Goal: Task Accomplishment & Management: Complete application form

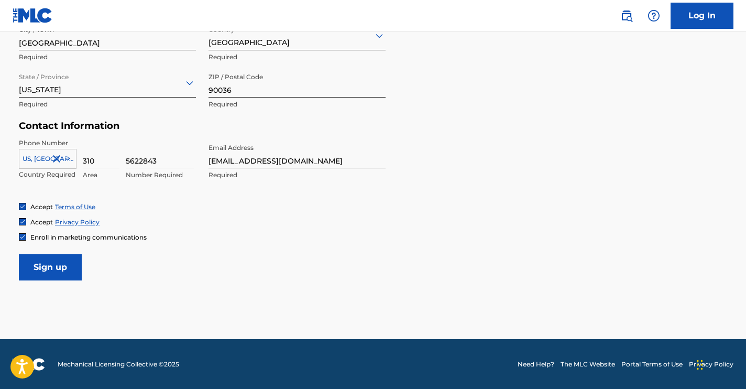
click at [51, 266] on input "Sign up" at bounding box center [50, 267] width 63 height 26
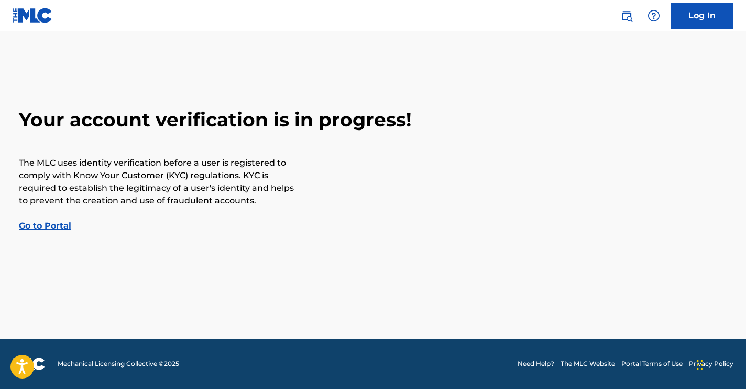
click at [49, 227] on link "Go to Portal" at bounding box center [45, 225] width 52 height 10
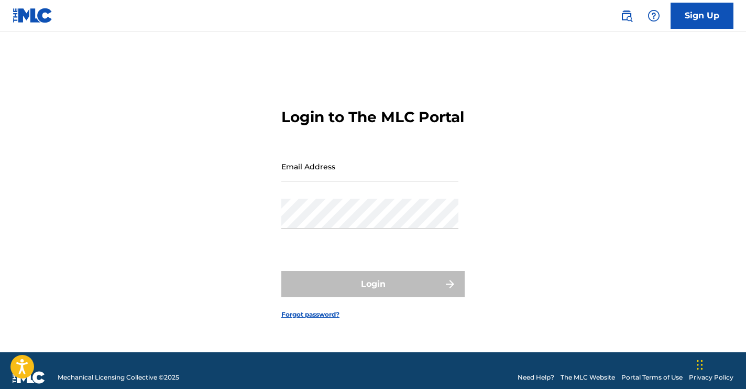
click at [314, 197] on div "Email Address" at bounding box center [369, 174] width 177 height 47
click at [340, 181] on input "Email Address" at bounding box center [369, 166] width 177 height 30
type input "[EMAIL_ADDRESS][DOMAIN_NAME]"
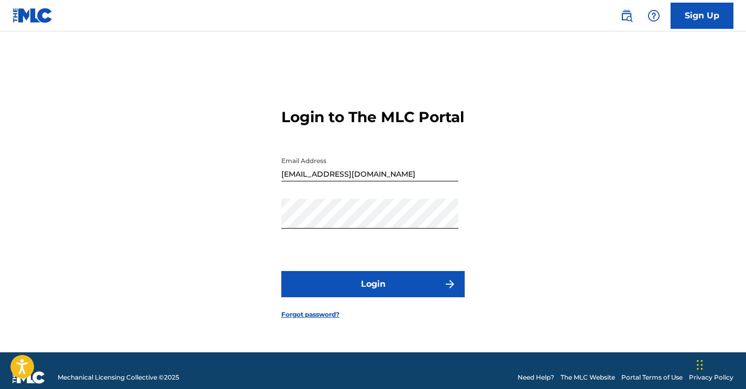
click at [357, 284] on button "Login" at bounding box center [372, 284] width 183 height 26
click at [377, 333] on form "Login to The MLC Portal Email Address [EMAIL_ADDRESS][DOMAIN_NAME] Password Log…" at bounding box center [372, 205] width 183 height 294
click at [367, 294] on button "Login" at bounding box center [372, 284] width 183 height 26
click at [490, 214] on div "Login to The MLC Portal Email Address [EMAIL_ADDRESS][DOMAIN_NAME] Password Log…" at bounding box center [372, 205] width 733 height 294
click at [367, 293] on button "Login" at bounding box center [372, 284] width 183 height 26
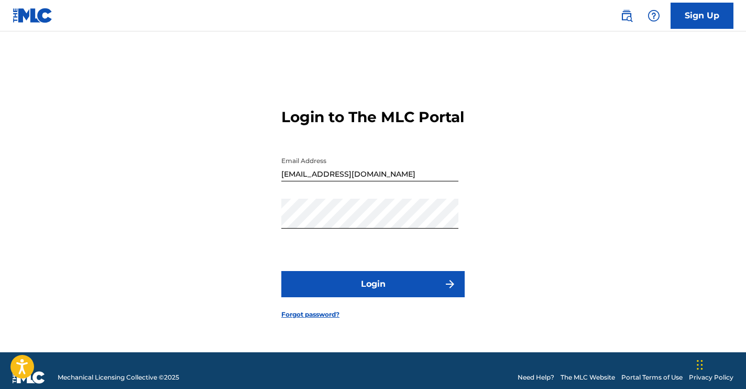
click at [507, 208] on div "Login to The MLC Portal Email Address [EMAIL_ADDRESS][DOMAIN_NAME] Password Log…" at bounding box center [372, 205] width 733 height 294
click at [451, 290] on img "submit" at bounding box center [450, 284] width 13 height 13
click at [308, 319] on link "Forgot password?" at bounding box center [310, 314] width 58 height 9
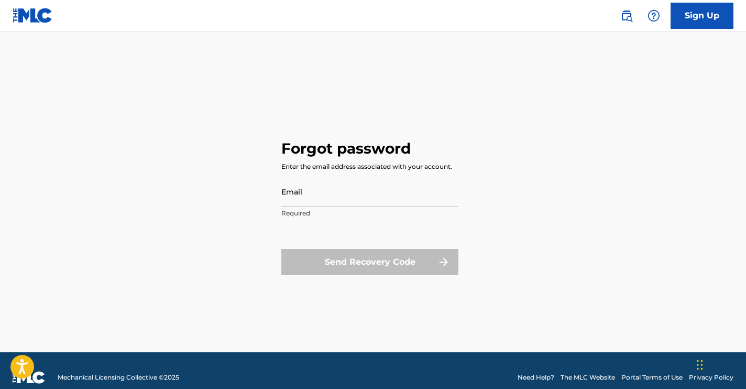
click at [322, 204] on input "Email" at bounding box center [369, 191] width 177 height 30
type input "[EMAIL_ADDRESS][DOMAIN_NAME]"
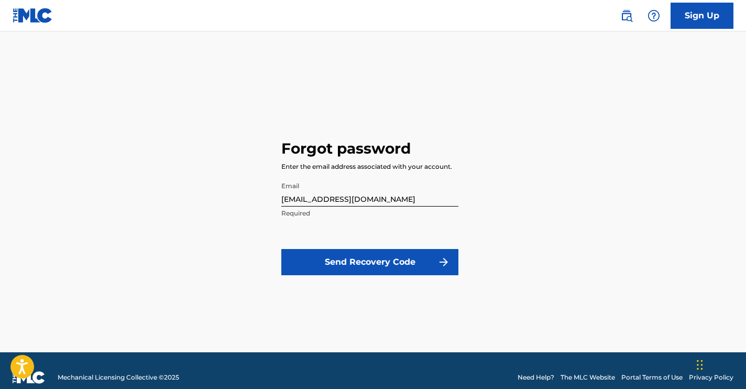
click at [353, 268] on button "Send Recovery Code" at bounding box center [369, 262] width 177 height 26
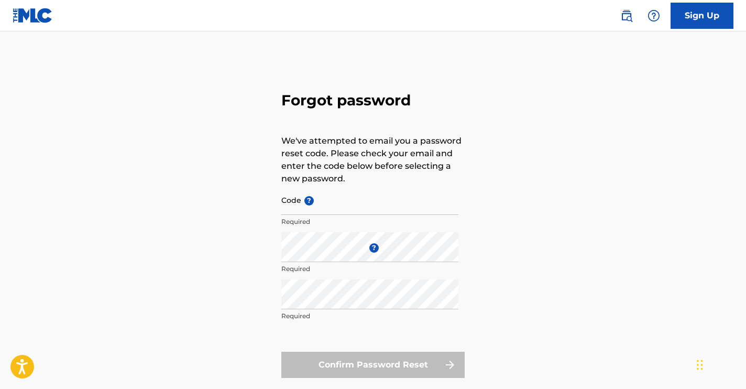
click at [356, 206] on input "Code ?" at bounding box center [369, 200] width 177 height 30
paste input "FP_a7119a4d6a0d19d69ccc5e1e1698"
type input "FP_a7119a4d6a0d19d69ccc5e1e1698"
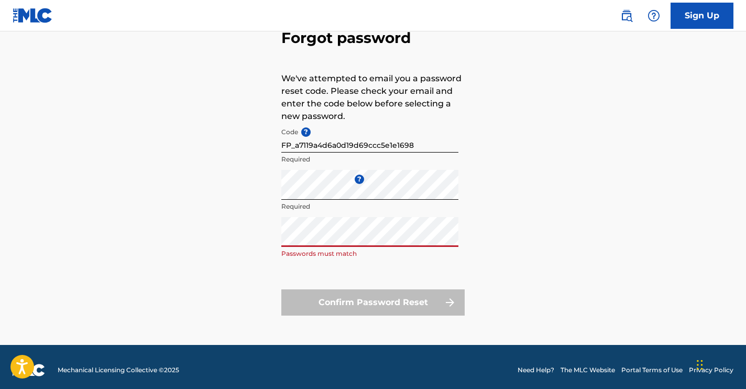
scroll to position [69, 0]
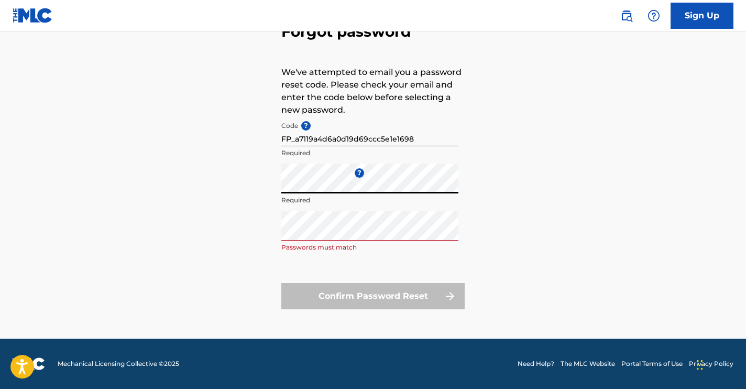
click at [242, 179] on div "Forgot password We've attempted to email you a password reset code. Please chec…" at bounding box center [372, 163] width 733 height 349
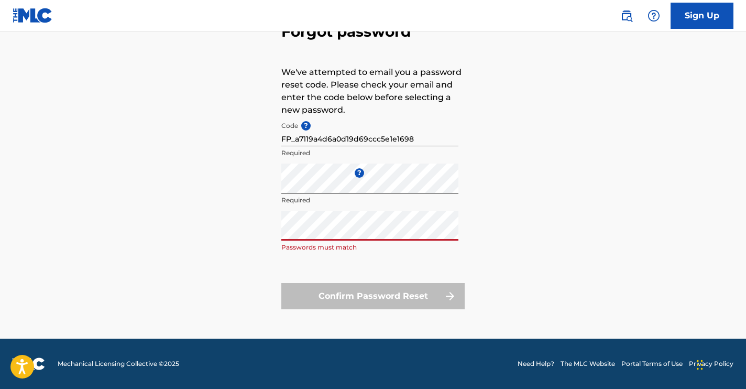
click at [251, 236] on div "Forgot password We've attempted to email you a password reset code. Please chec…" at bounding box center [372, 163] width 733 height 349
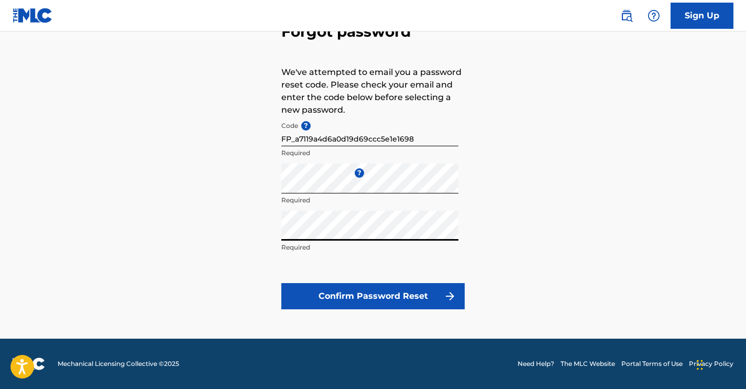
click at [320, 295] on button "Confirm Password Reset" at bounding box center [372, 296] width 183 height 26
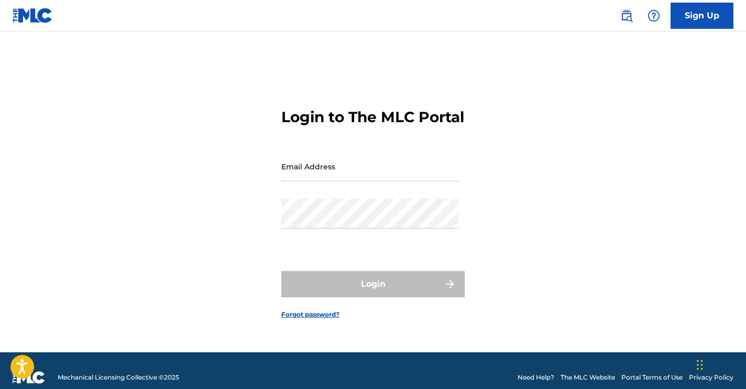
click at [373, 178] on input "Email Address" at bounding box center [369, 166] width 177 height 30
type input "[EMAIL_ADDRESS][DOMAIN_NAME]"
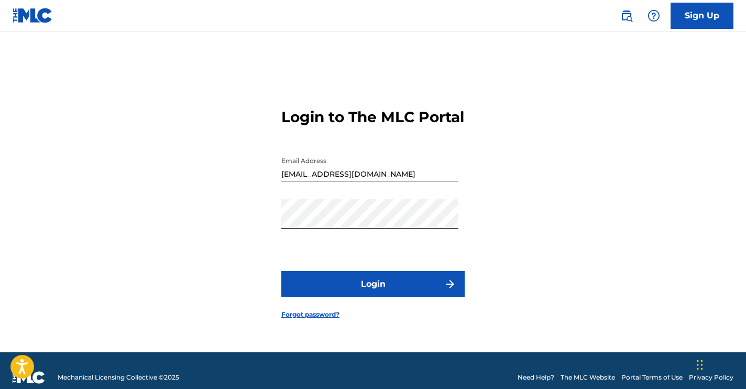
click at [363, 297] on button "Login" at bounding box center [372, 284] width 183 height 26
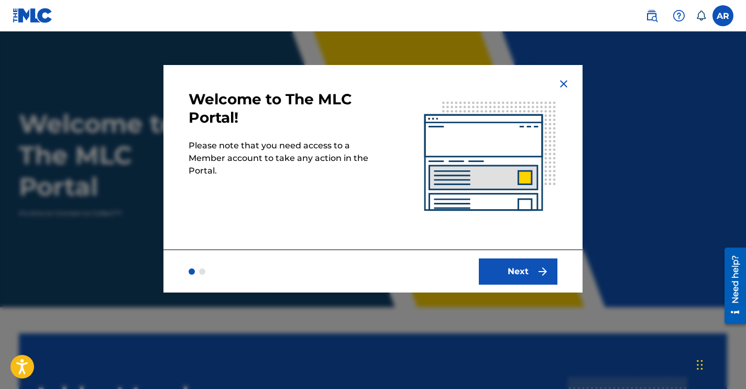
click at [518, 287] on div "Next" at bounding box center [372, 270] width 419 height 43
click at [518, 271] on button "Next" at bounding box center [518, 271] width 79 height 26
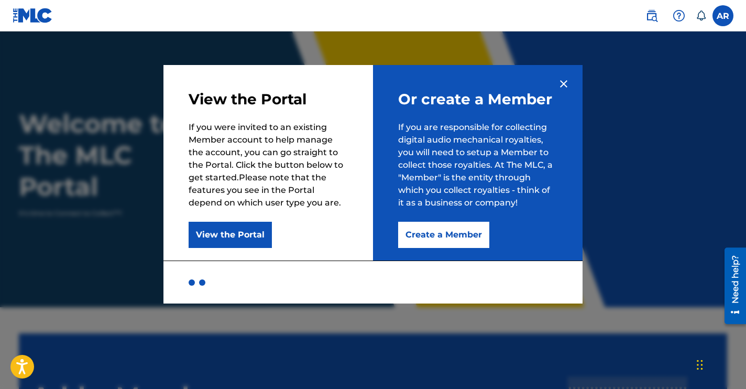
click at [438, 234] on button "Create a Member" at bounding box center [443, 235] width 91 height 26
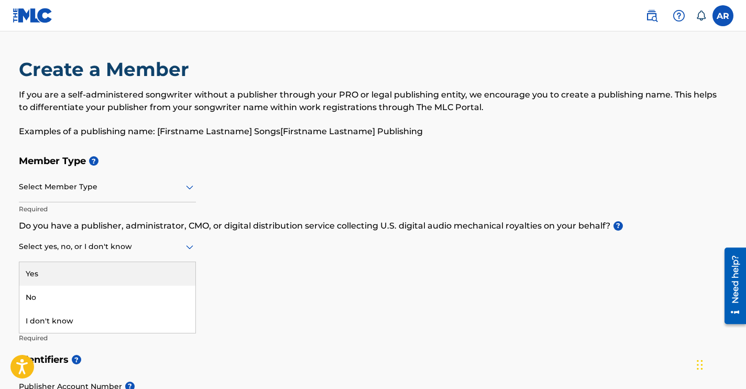
click at [189, 250] on icon at bounding box center [189, 246] width 13 height 13
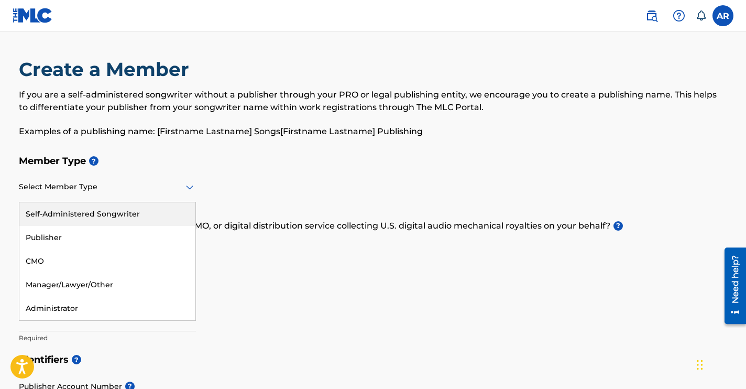
click at [119, 190] on div at bounding box center [107, 186] width 177 height 13
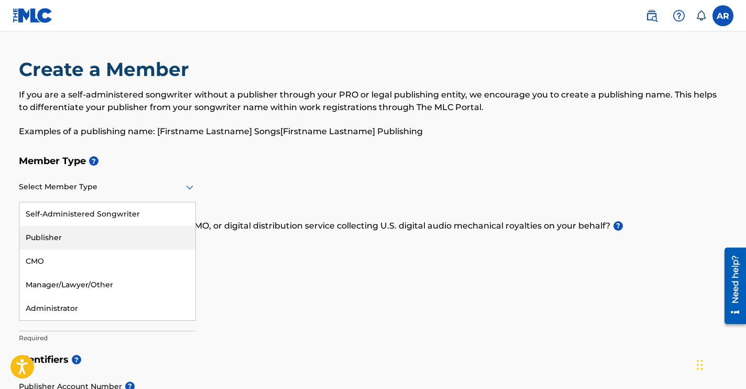
click at [90, 237] on div "Publisher" at bounding box center [107, 238] width 176 height 24
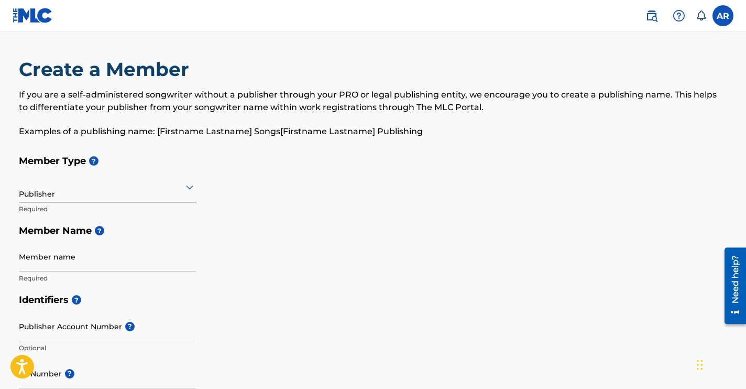
click at [118, 266] on input "Member name" at bounding box center [107, 256] width 177 height 30
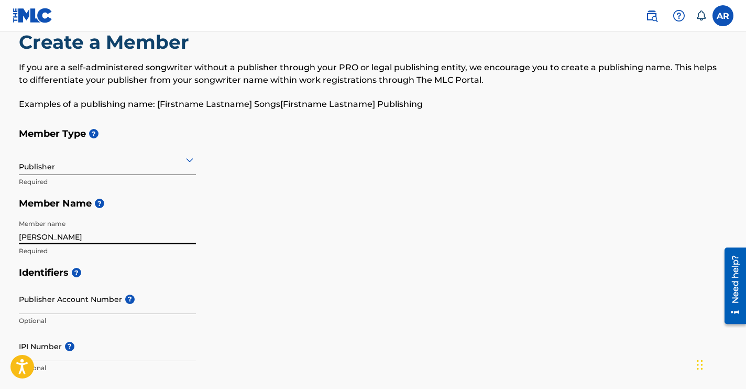
scroll to position [41, 0]
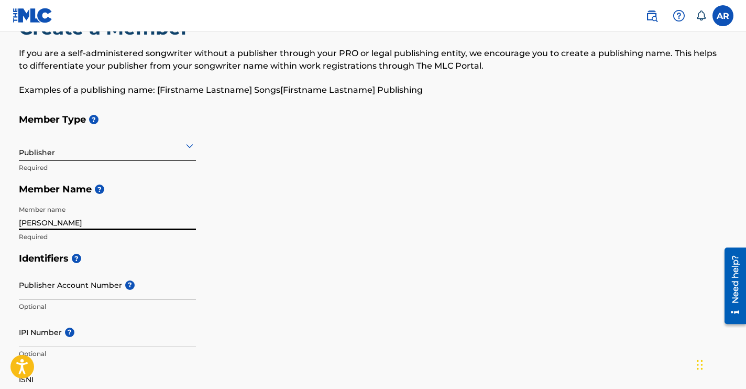
type input "[PERSON_NAME]"
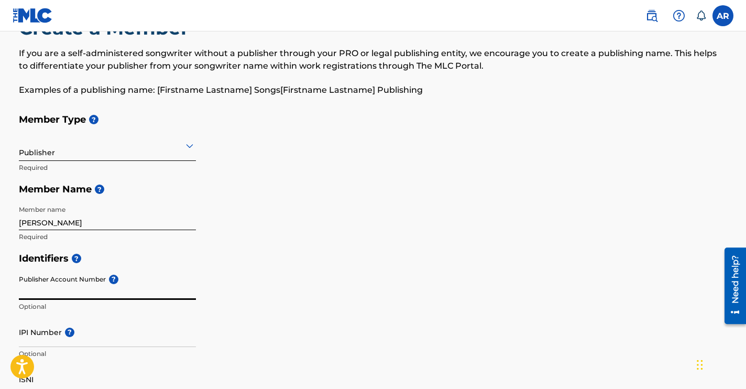
click at [71, 291] on input "Publisher Account Number ?" at bounding box center [107, 285] width 177 height 30
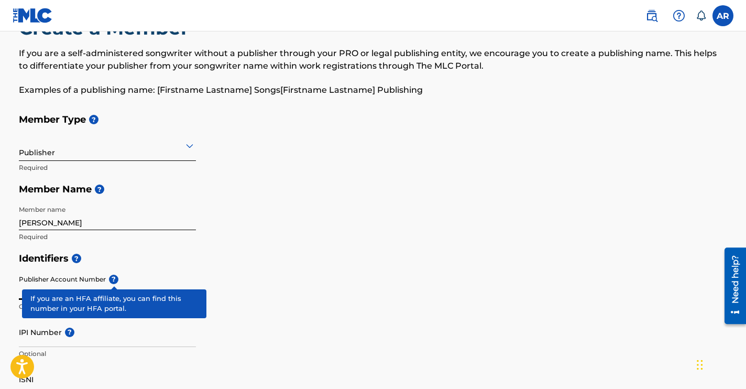
click at [115, 283] on div "Publisher Account Number ? Optional" at bounding box center [107, 293] width 177 height 47
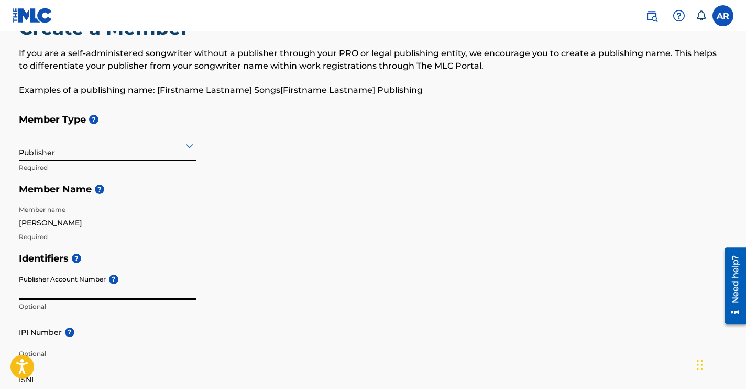
click at [64, 295] on input "Publisher Account Number ?" at bounding box center [107, 285] width 177 height 30
